Goal: Navigation & Orientation: Understand site structure

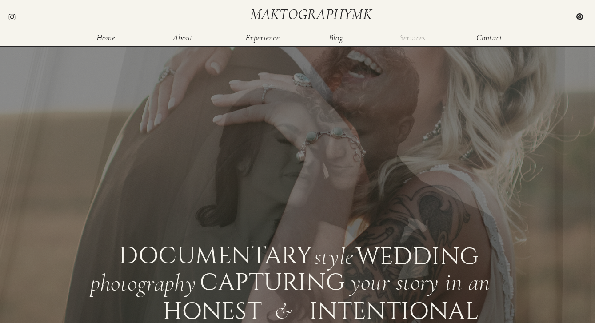
click at [421, 38] on nav "Services" at bounding box center [412, 37] width 29 height 8
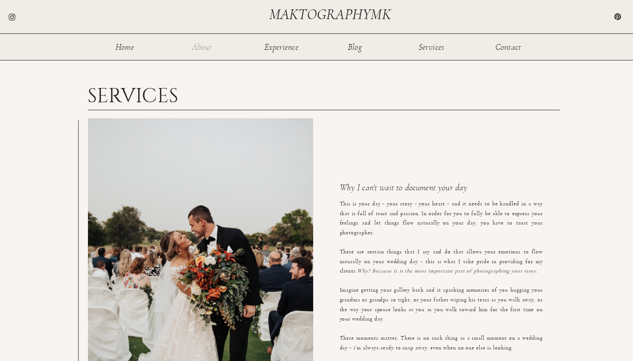
click at [205, 48] on nav "About" at bounding box center [202, 47] width 29 height 8
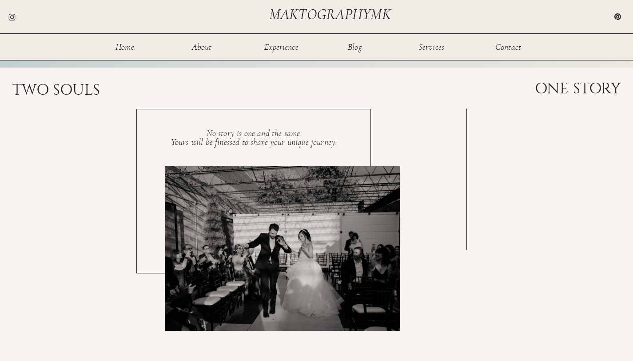
scroll to position [1494, 0]
